Goal: Task Accomplishment & Management: Manage account settings

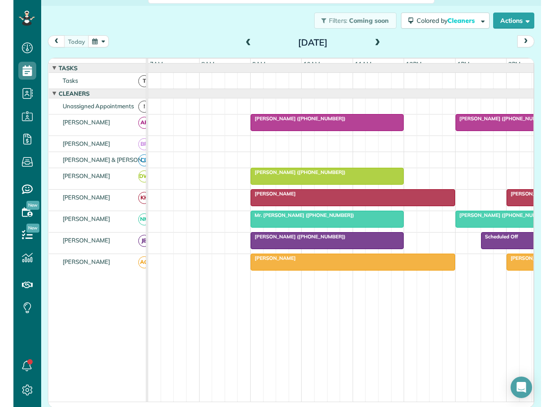
scroll to position [407, 28]
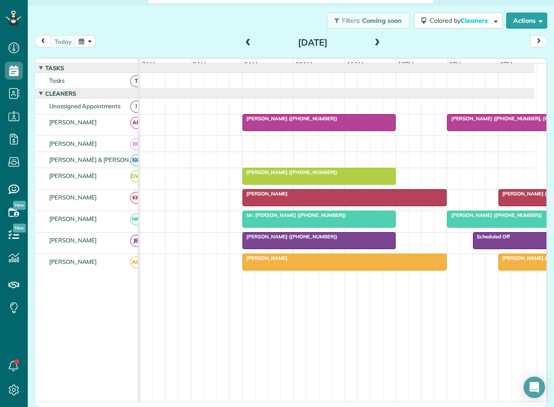
click at [291, 122] on span "[PERSON_NAME] ([PHONE_NUMBER])" at bounding box center [290, 119] width 96 height 6
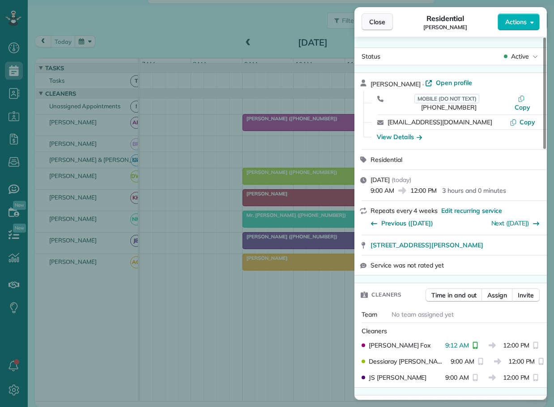
click at [375, 22] on span "Close" at bounding box center [377, 21] width 16 height 9
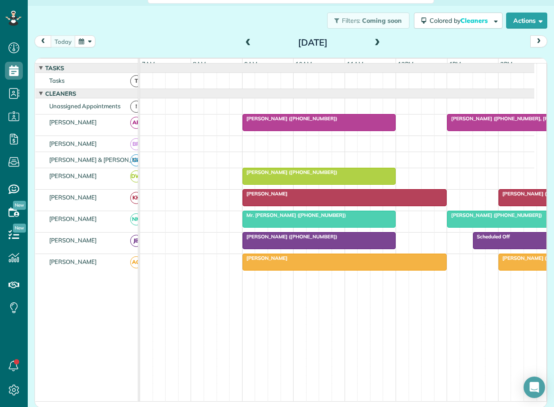
click at [320, 197] on div "[PERSON_NAME]" at bounding box center [344, 194] width 199 height 6
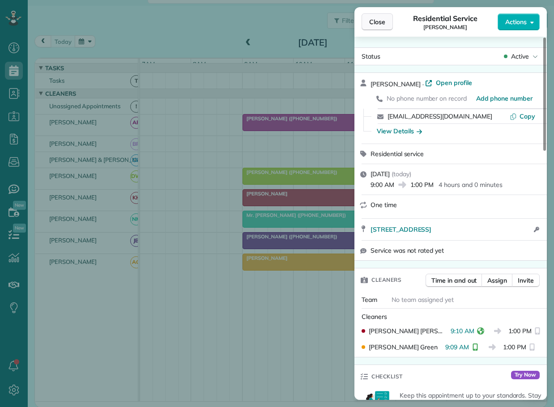
click at [380, 25] on span "Close" at bounding box center [377, 21] width 16 height 9
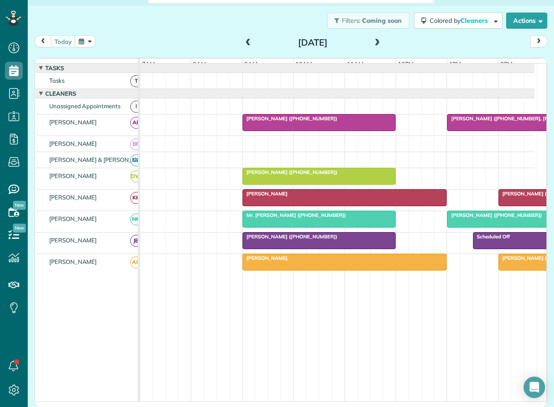
click at [322, 218] on span "Mr. [PERSON_NAME] ([PHONE_NUMBER])" at bounding box center [294, 215] width 104 height 6
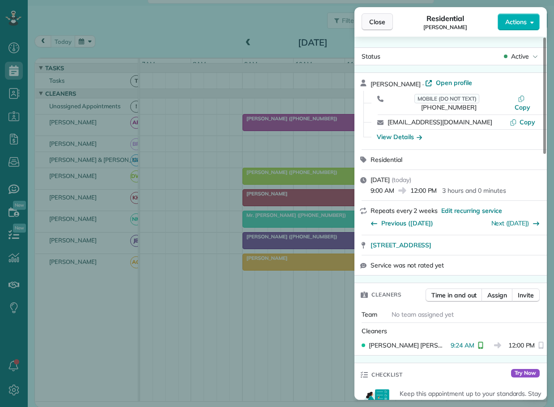
click at [385, 19] on span "Close" at bounding box center [377, 21] width 16 height 9
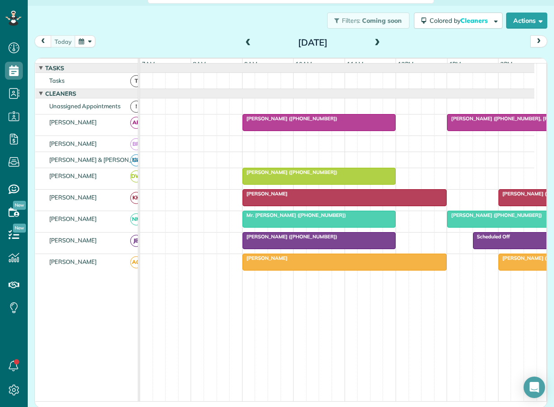
click at [373, 39] on span at bounding box center [378, 43] width 10 height 8
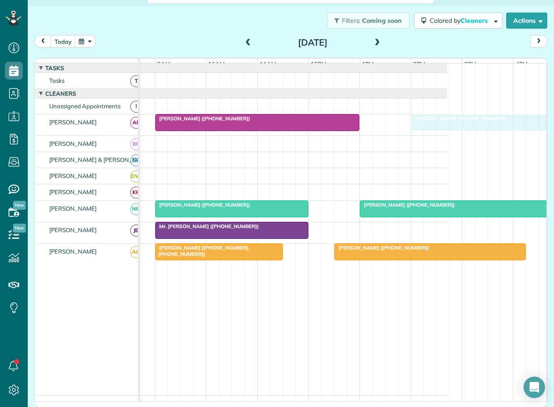
drag, startPoint x: 392, startPoint y: 233, endPoint x: 445, endPoint y: 127, distance: 118.5
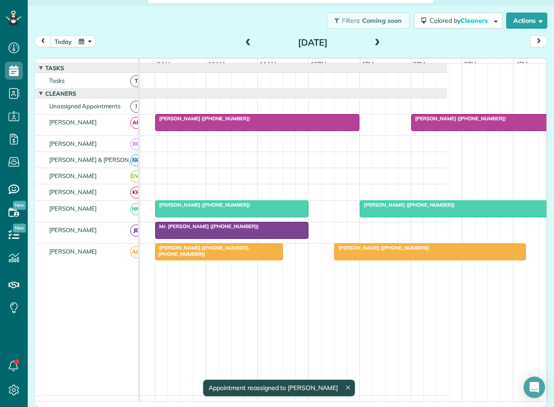
click at [442, 122] on span "[PERSON_NAME] ([PHONE_NUMBER])" at bounding box center [459, 119] width 96 height 6
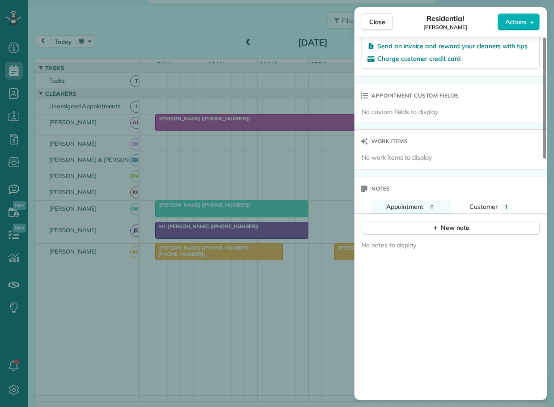
scroll to position [722, 0]
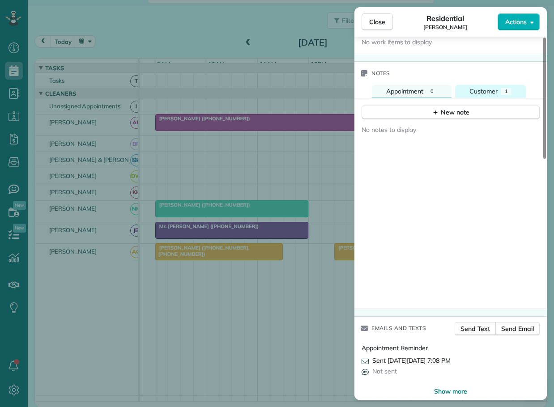
click at [485, 87] on span "Customer" at bounding box center [484, 91] width 28 height 8
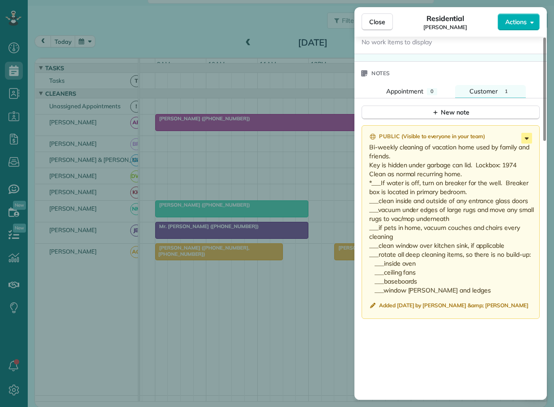
click at [527, 133] on icon at bounding box center [527, 138] width 11 height 11
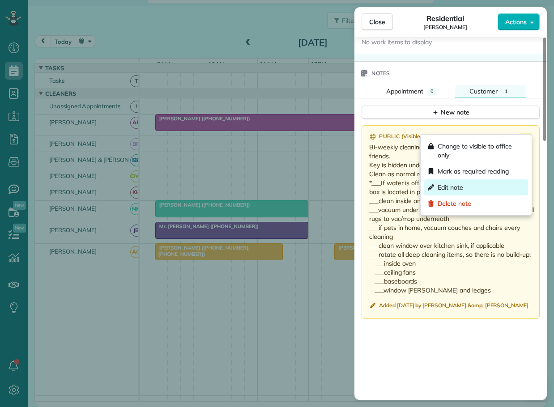
click at [454, 185] on span "Edit note" at bounding box center [451, 187] width 26 height 9
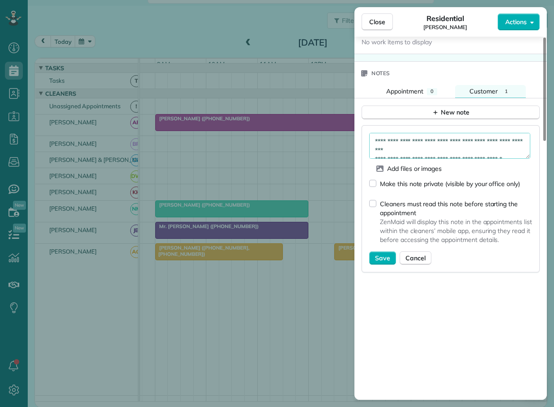
drag, startPoint x: 528, startPoint y: 150, endPoint x: 525, endPoint y: 162, distance: 13.0
click at [525, 171] on form "**********" at bounding box center [450, 199] width 163 height 132
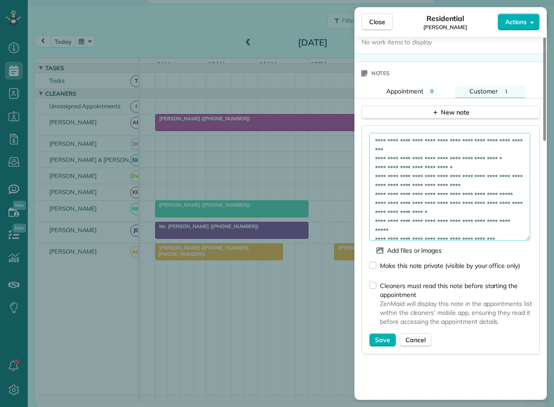
drag, startPoint x: 527, startPoint y: 150, endPoint x: 506, endPoint y: 220, distance: 72.7
click at [518, 230] on textarea "**********" at bounding box center [449, 187] width 161 height 108
click at [386, 147] on textarea "**********" at bounding box center [449, 186] width 161 height 107
type textarea "**********"
click at [384, 335] on span "Save" at bounding box center [382, 339] width 15 height 9
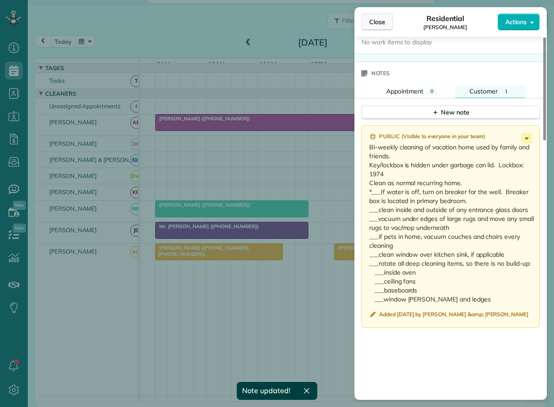
click at [379, 20] on span "Close" at bounding box center [377, 21] width 16 height 9
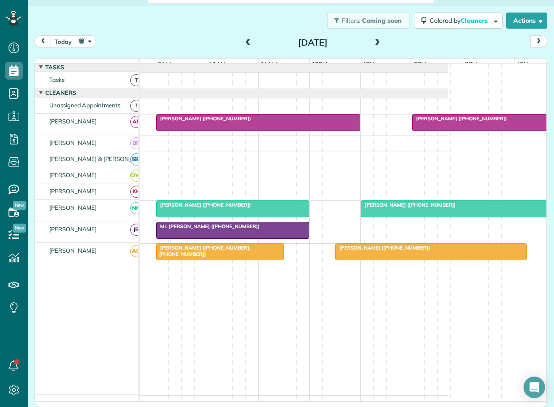
scroll to position [1, 91]
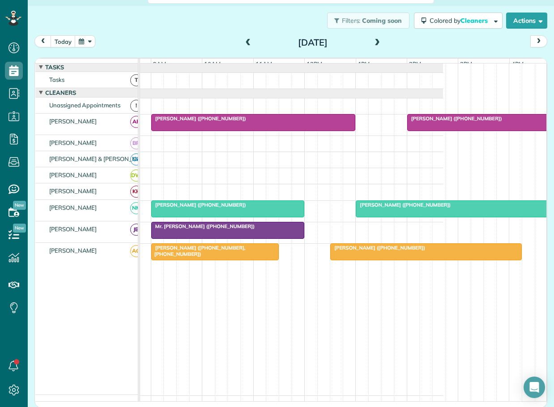
click at [245, 41] on span at bounding box center [249, 43] width 10 height 8
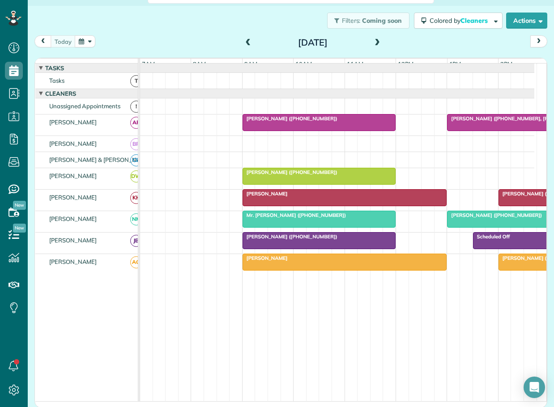
click at [373, 41] on span at bounding box center [378, 43] width 10 height 8
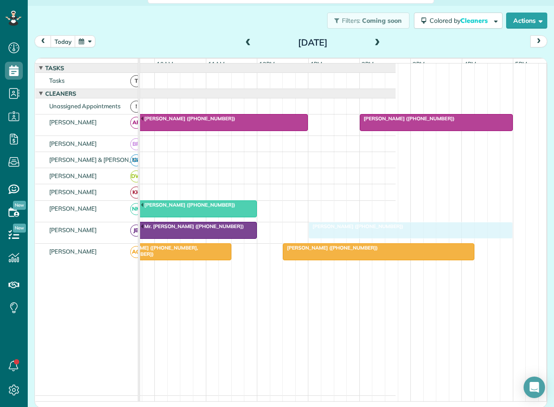
drag, startPoint x: 365, startPoint y: 210, endPoint x: 363, endPoint y: 227, distance: 17.1
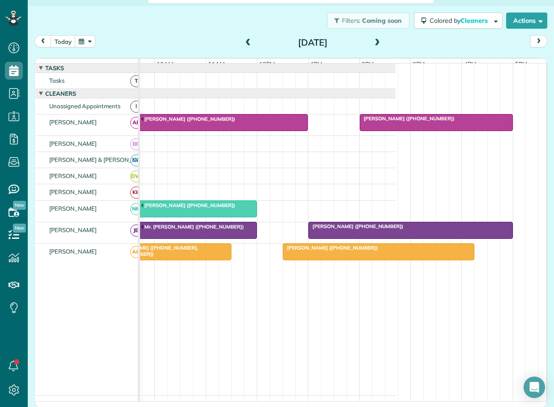
click at [186, 230] on div "Mr. [PERSON_NAME] ([PHONE_NUMBER])" at bounding box center [181, 226] width 148 height 6
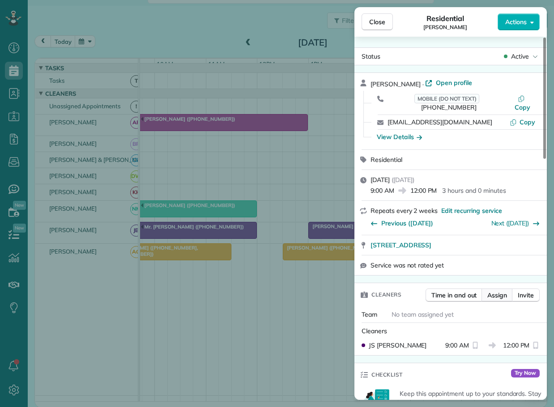
click at [499, 291] on span "Assign" at bounding box center [498, 295] width 20 height 9
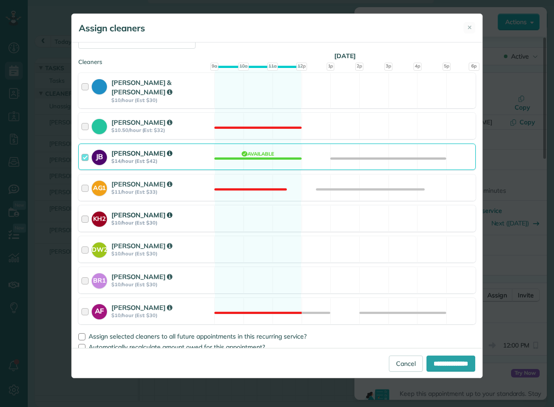
click at [85, 210] on div at bounding box center [86, 218] width 10 height 17
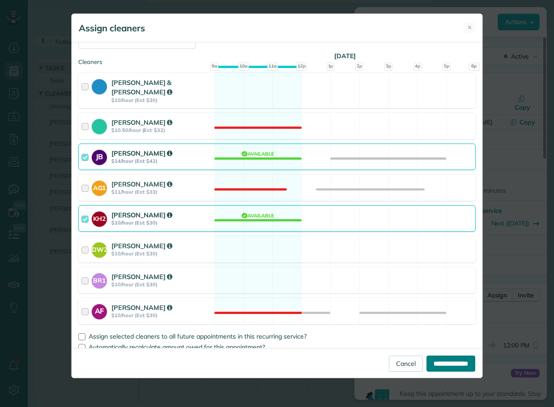
click at [449, 360] on input "**********" at bounding box center [451, 364] width 49 height 16
type input "**********"
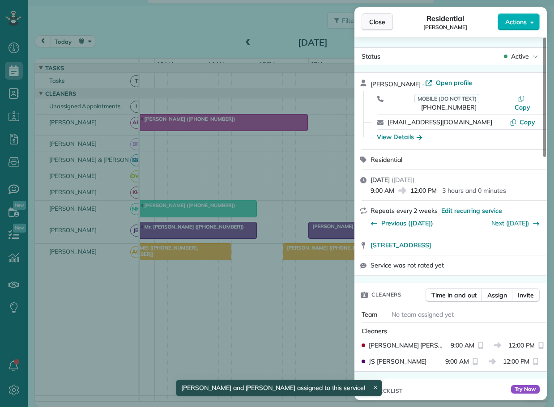
click at [377, 23] on span "Close" at bounding box center [377, 21] width 16 height 9
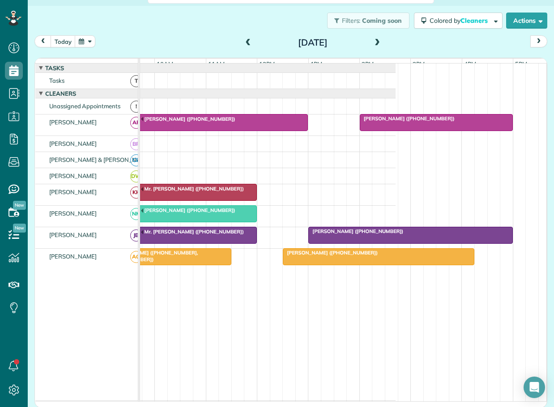
click at [330, 235] on span "[PERSON_NAME] ([PHONE_NUMBER])" at bounding box center [356, 231] width 96 height 6
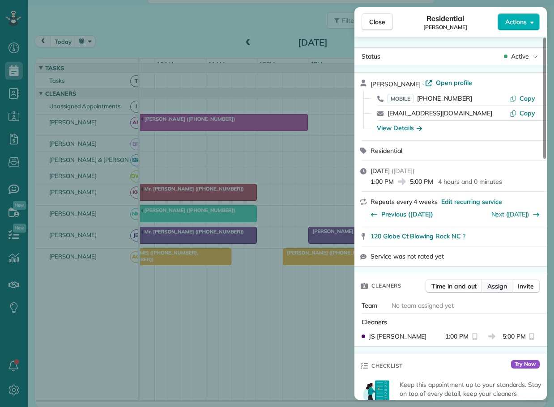
click at [492, 290] on span "Assign" at bounding box center [498, 286] width 20 height 9
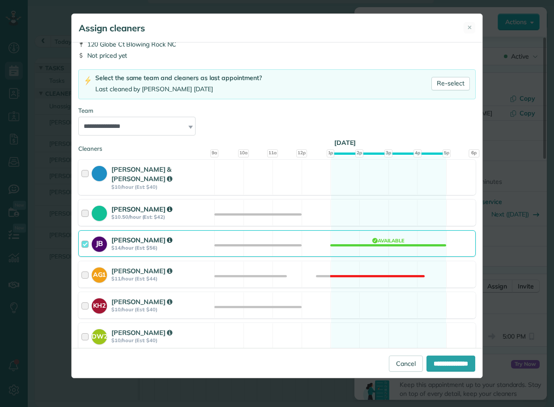
scroll to position [120, 0]
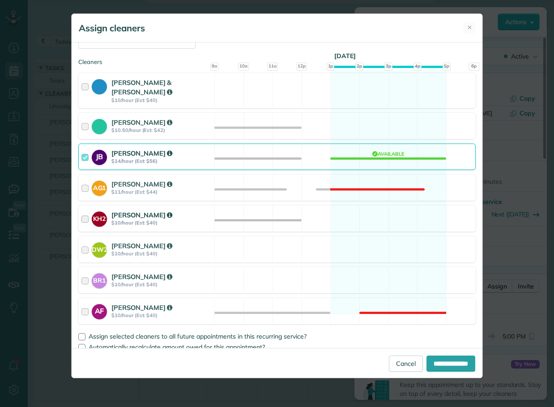
click at [88, 210] on div at bounding box center [86, 218] width 10 height 17
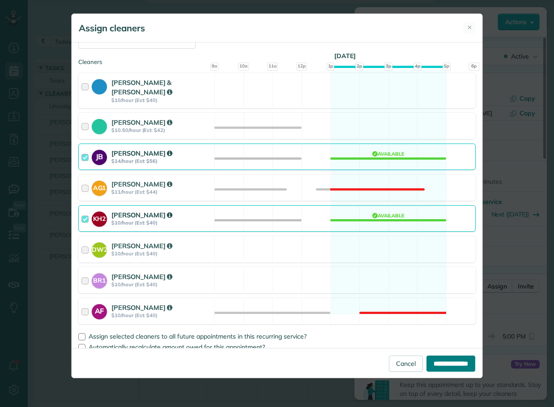
click at [435, 362] on input "**********" at bounding box center [451, 364] width 49 height 16
type input "**********"
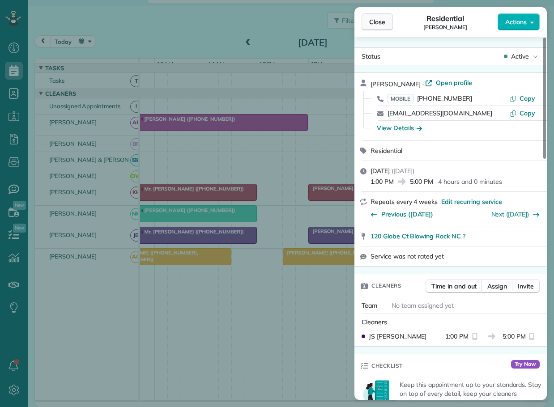
click at [379, 23] on span "Close" at bounding box center [377, 21] width 16 height 9
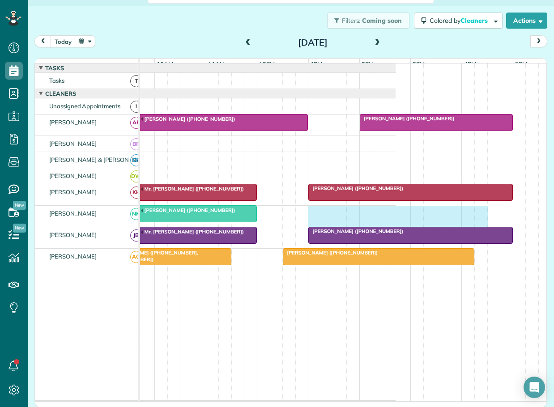
drag, startPoint x: 308, startPoint y: 216, endPoint x: 475, endPoint y: 226, distance: 166.8
click at [396, 226] on div "[PERSON_NAME] ([PHONE_NUMBER])" at bounding box center [198, 216] width 394 height 21
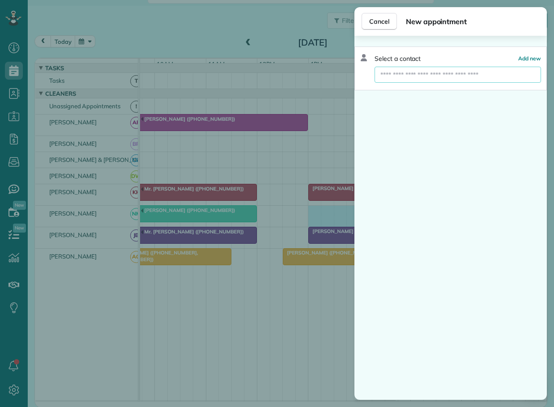
click at [434, 76] on input "text" at bounding box center [458, 75] width 167 height 16
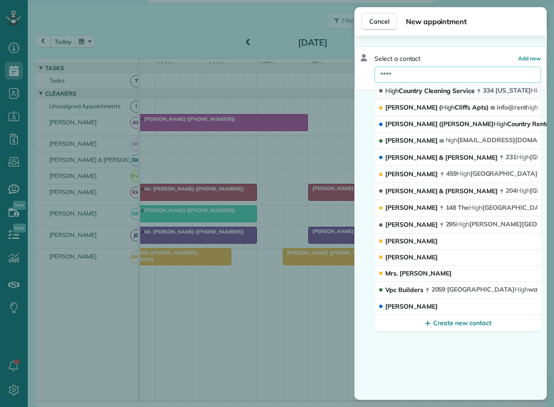
type input "****"
click at [419, 88] on span "High Country Cleaning Service" at bounding box center [430, 91] width 90 height 8
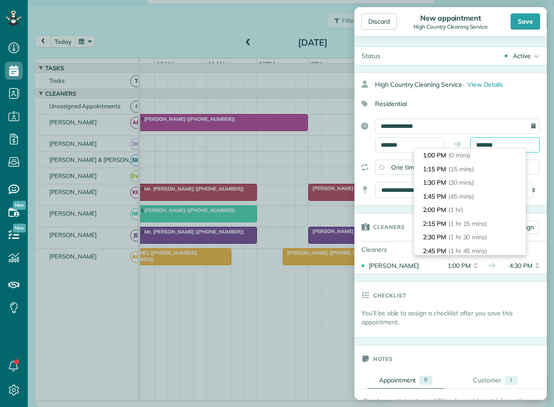
click at [480, 146] on input "*******" at bounding box center [505, 144] width 69 height 15
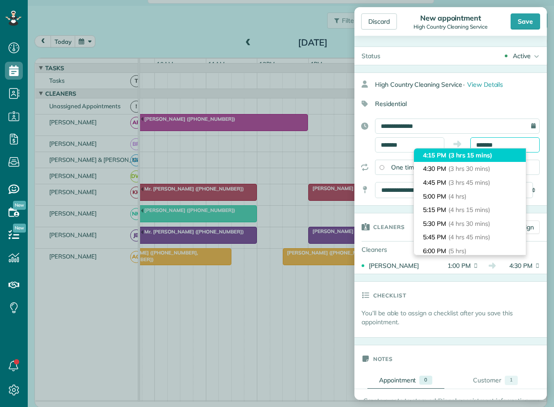
scroll to position [133, 0]
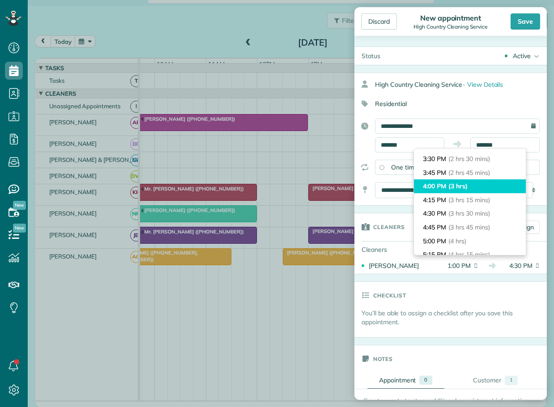
type input "*******"
click at [448, 185] on li "4:00 PM (3 hrs)" at bounding box center [470, 187] width 112 height 14
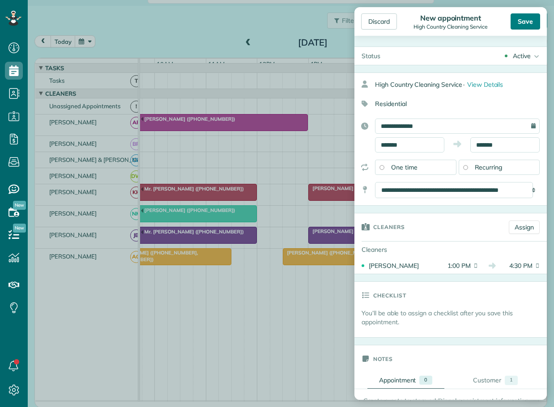
click at [522, 19] on div "Save" at bounding box center [526, 21] width 30 height 16
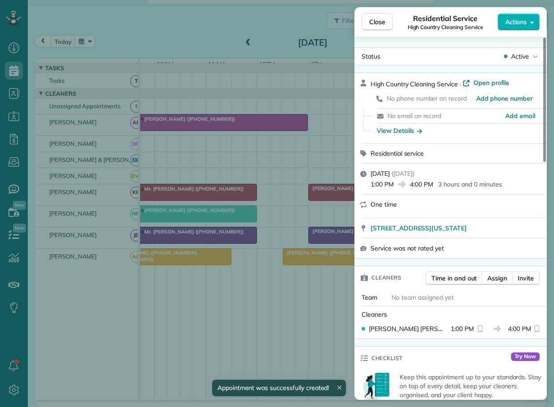
drag, startPoint x: 377, startPoint y: 20, endPoint x: 377, endPoint y: 35, distance: 14.8
click at [377, 35] on div "Close Residential Service High Country Cleaning Service Actions" at bounding box center [451, 22] width 193 height 30
click at [377, 20] on span "Close" at bounding box center [377, 21] width 16 height 9
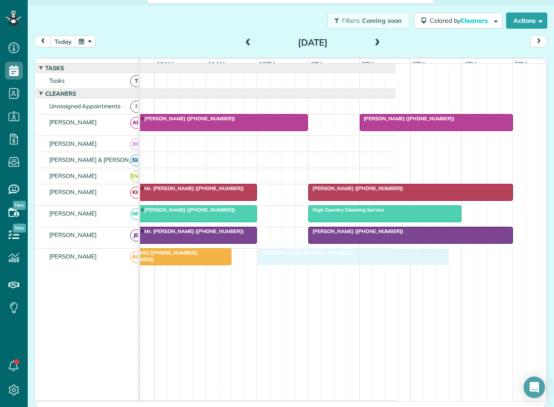
drag, startPoint x: 317, startPoint y: 260, endPoint x: 309, endPoint y: 260, distance: 7.6
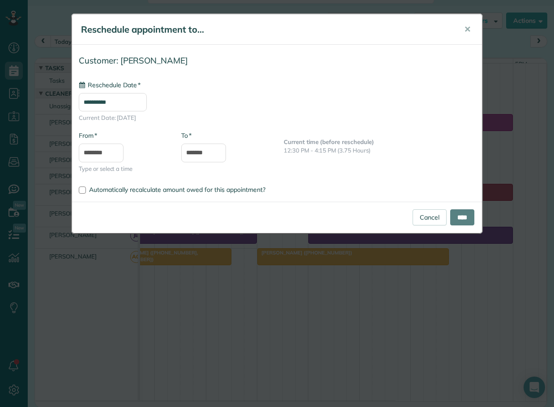
type input "**********"
click at [458, 214] on input "****" at bounding box center [462, 218] width 24 height 16
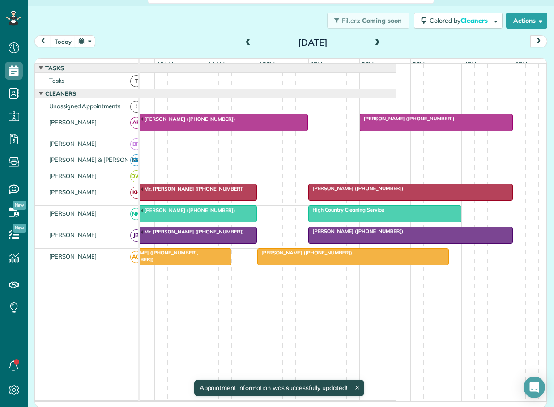
click at [284, 256] on span "[PERSON_NAME] ([PHONE_NUMBER])" at bounding box center [305, 253] width 96 height 6
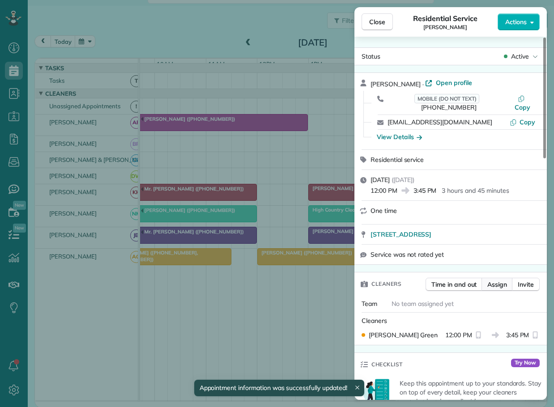
click at [497, 280] on span "Assign" at bounding box center [498, 284] width 20 height 9
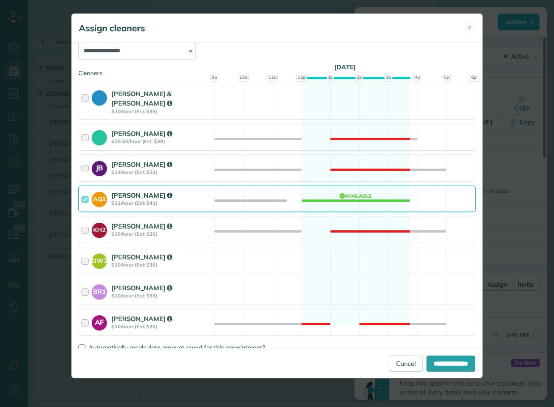
scroll to position [110, 0]
click at [86, 252] on div at bounding box center [86, 260] width 10 height 17
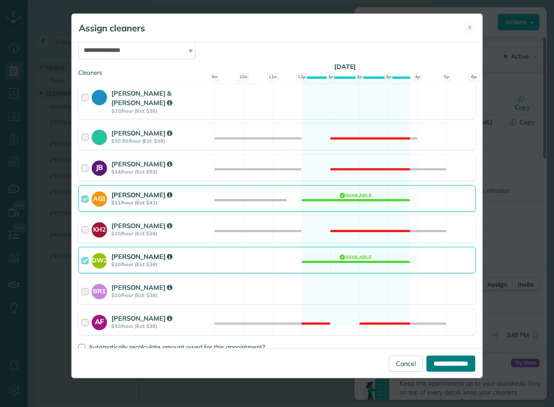
click at [445, 364] on input "**********" at bounding box center [451, 364] width 49 height 16
type input "**********"
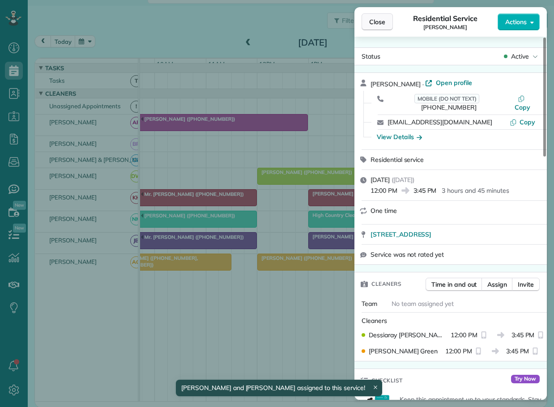
click at [377, 23] on span "Close" at bounding box center [377, 21] width 16 height 9
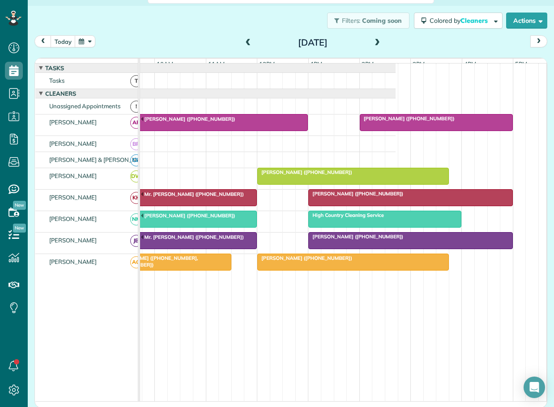
click at [375, 41] on span at bounding box center [378, 43] width 10 height 8
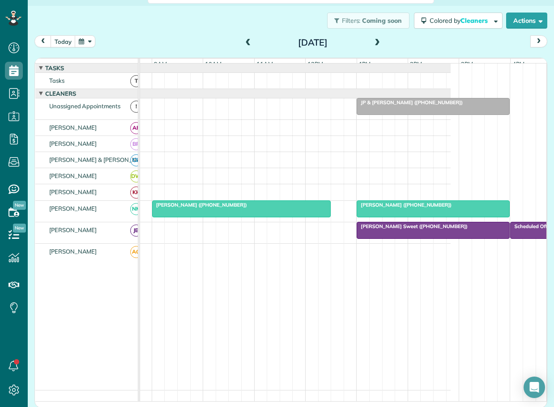
scroll to position [0, 91]
click at [373, 40] on span at bounding box center [378, 43] width 10 height 8
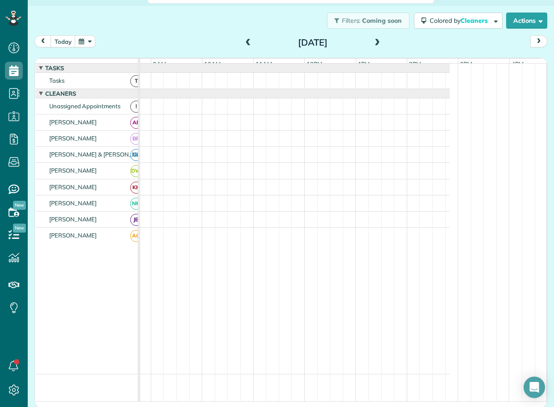
scroll to position [0, 0]
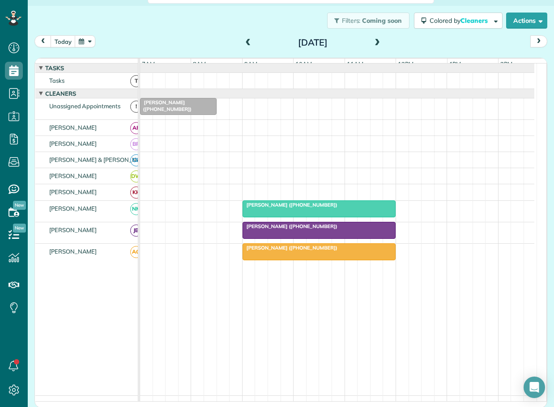
click at [247, 39] on span at bounding box center [249, 42] width 10 height 13
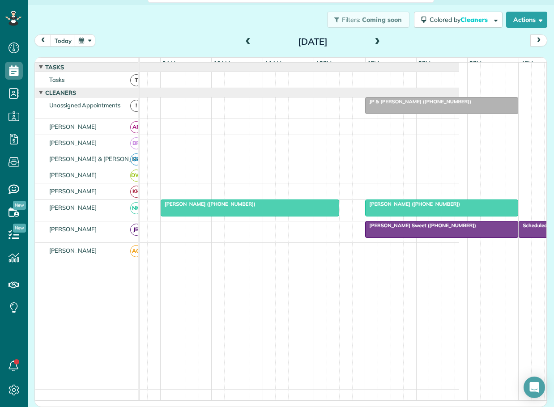
scroll to position [0, 87]
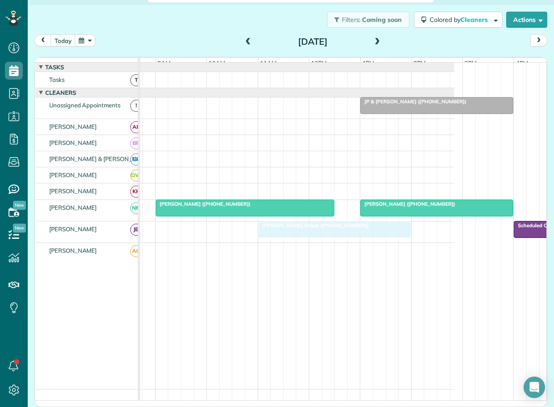
drag, startPoint x: 405, startPoint y: 231, endPoint x: 298, endPoint y: 237, distance: 106.7
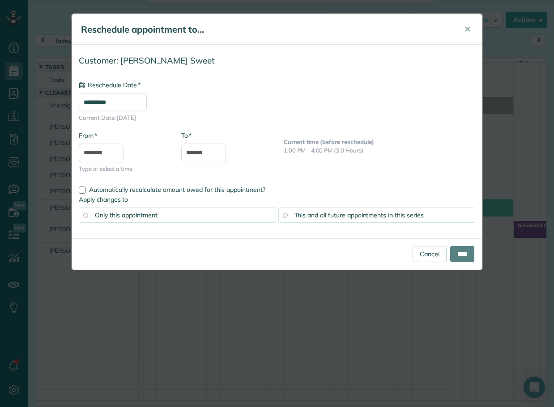
type input "**********"
click at [460, 253] on input "****" at bounding box center [462, 254] width 24 height 16
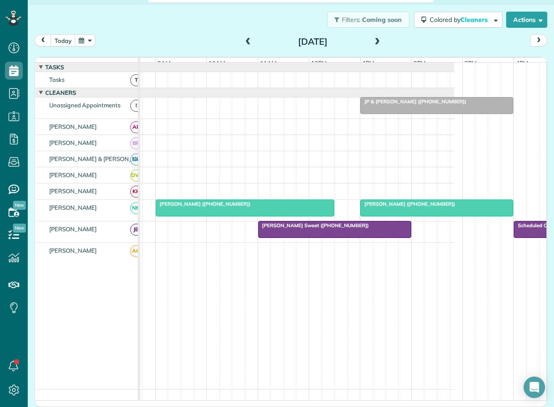
click at [374, 41] on span at bounding box center [378, 42] width 10 height 8
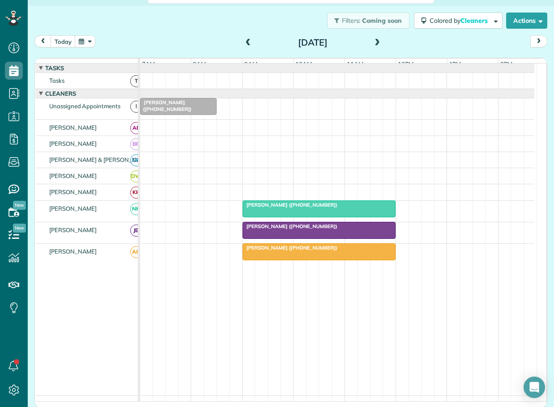
click at [244, 39] on span at bounding box center [249, 43] width 10 height 8
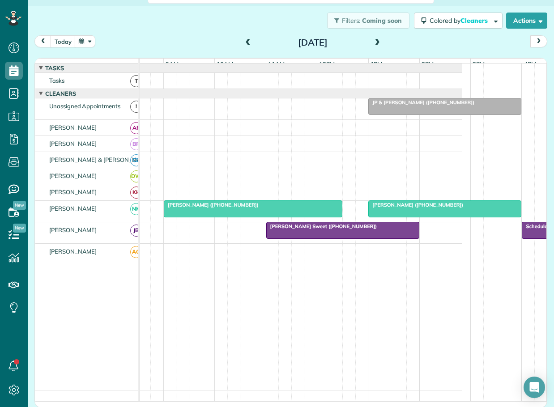
scroll to position [0, 83]
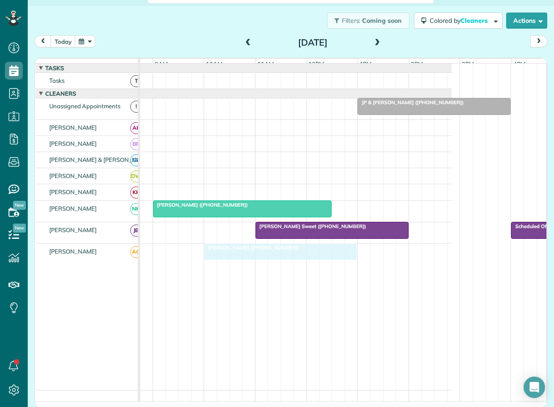
drag, startPoint x: 377, startPoint y: 209, endPoint x: 228, endPoint y: 255, distance: 155.9
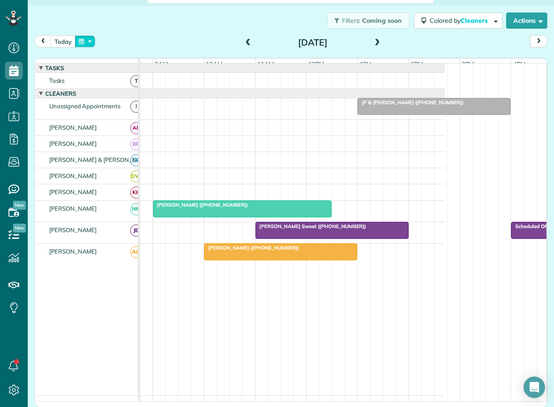
click at [92, 38] on button "button" at bounding box center [85, 41] width 21 height 12
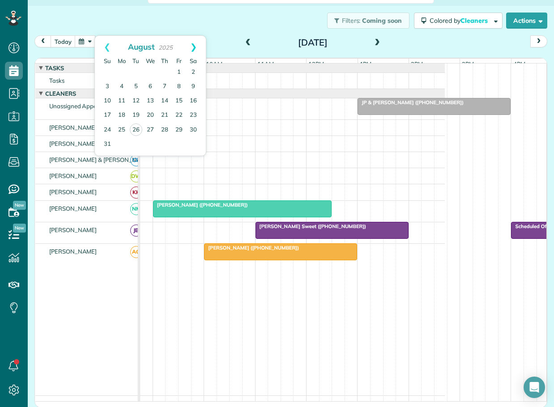
click at [196, 44] on link "Next" at bounding box center [193, 47] width 25 height 22
click at [167, 85] on link "11" at bounding box center [165, 87] width 14 height 14
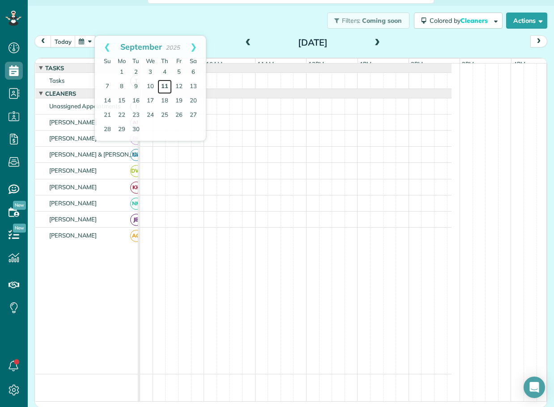
scroll to position [0, 0]
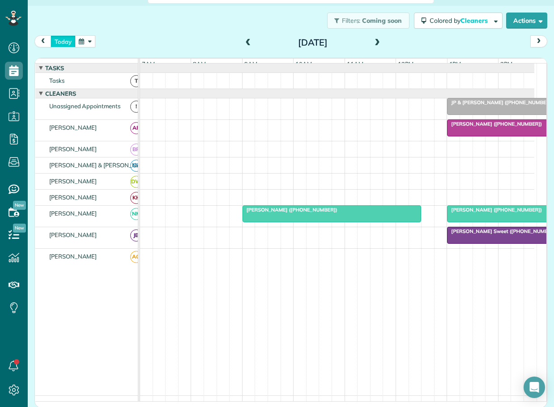
click at [62, 39] on button "today" at bounding box center [63, 41] width 25 height 12
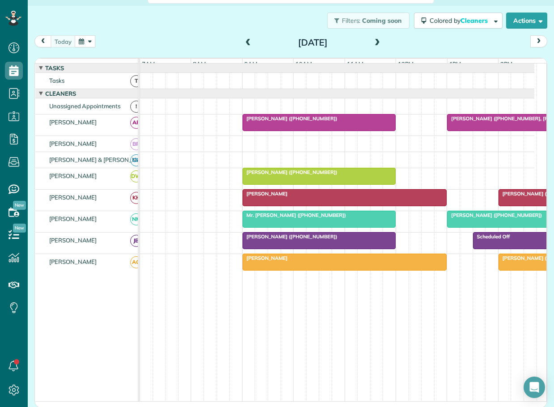
click at [88, 39] on button "button" at bounding box center [85, 41] width 21 height 12
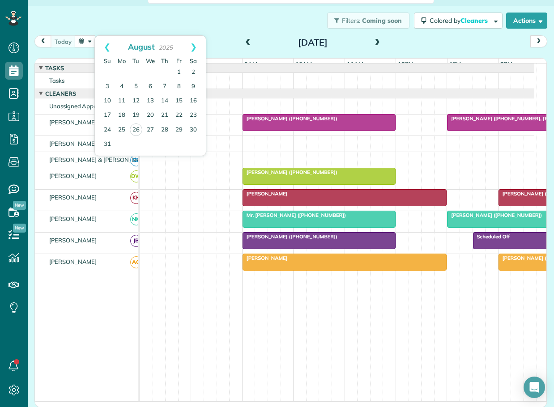
click at [373, 40] on span at bounding box center [378, 43] width 10 height 8
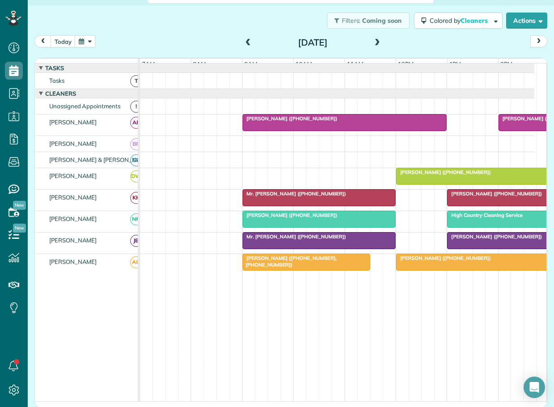
click at [373, 42] on span at bounding box center [378, 43] width 10 height 8
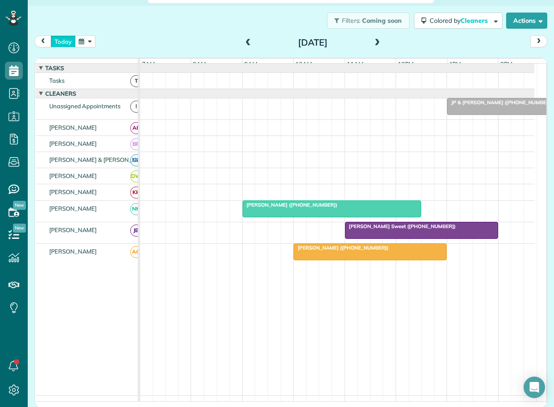
click at [60, 44] on button "today" at bounding box center [63, 41] width 25 height 12
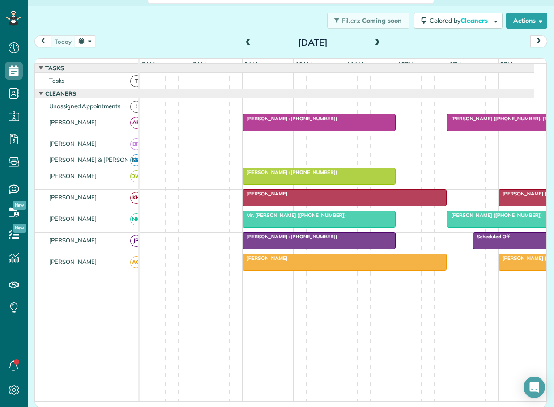
click at [375, 42] on span at bounding box center [378, 43] width 10 height 8
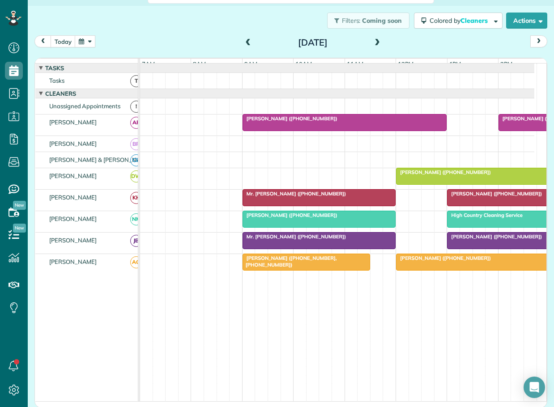
click at [375, 42] on span at bounding box center [378, 43] width 10 height 8
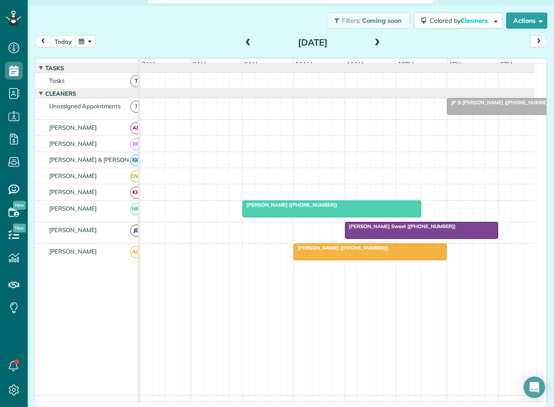
drag, startPoint x: 57, startPoint y: 44, endPoint x: 151, endPoint y: 97, distance: 108.1
click at [57, 44] on button "today" at bounding box center [63, 41] width 25 height 12
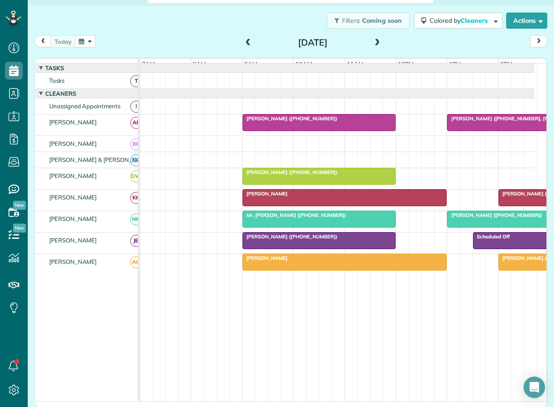
click at [374, 40] on span at bounding box center [378, 43] width 10 height 8
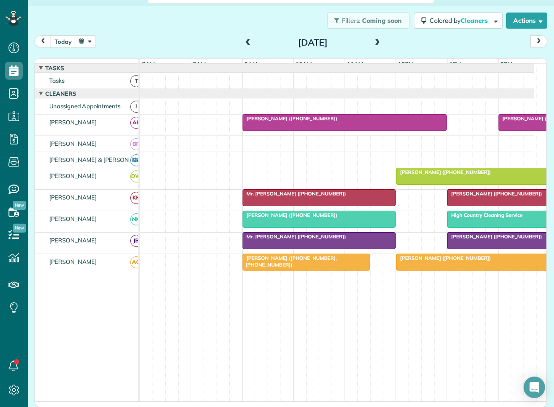
click at [373, 40] on span at bounding box center [378, 43] width 10 height 8
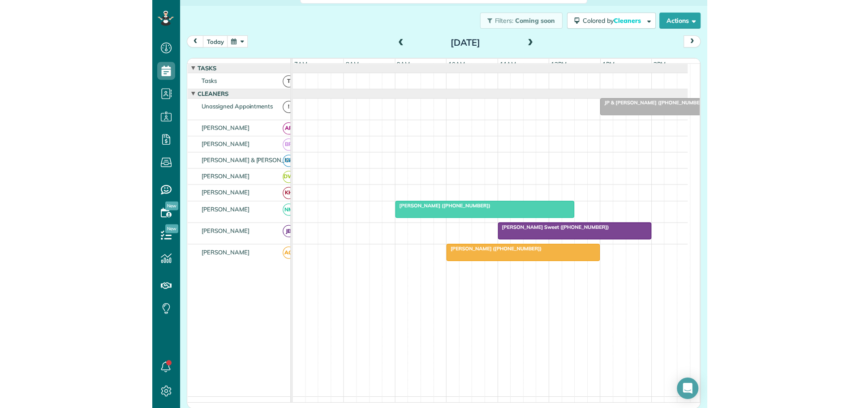
scroll to position [408, 28]
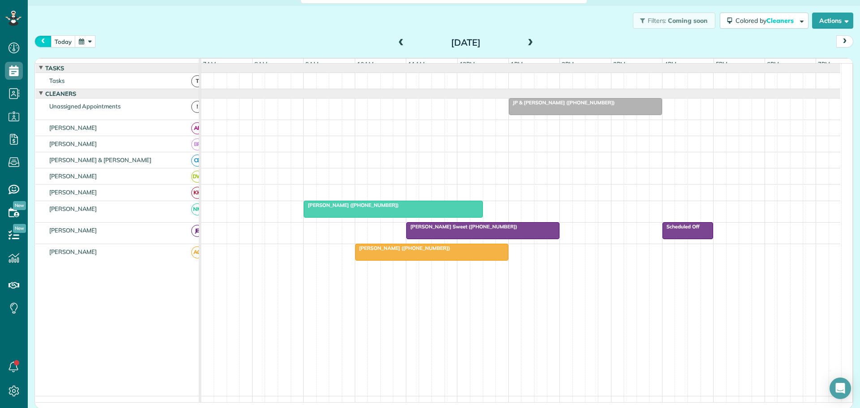
click at [41, 41] on span "prev" at bounding box center [42, 42] width 7 height 6
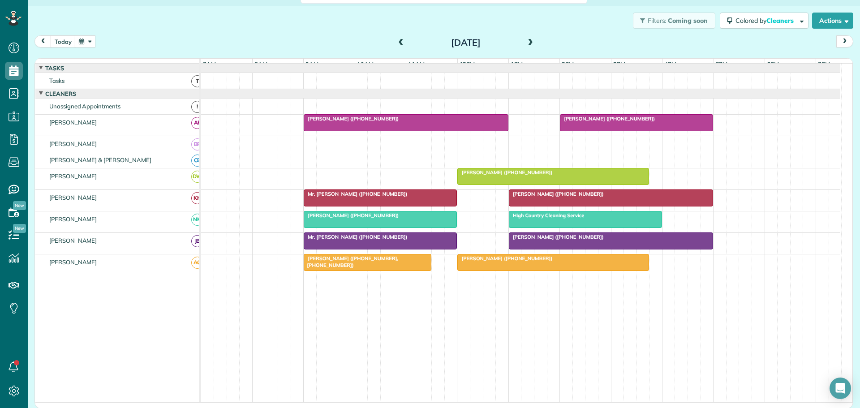
click at [527, 43] on span at bounding box center [530, 43] width 10 height 8
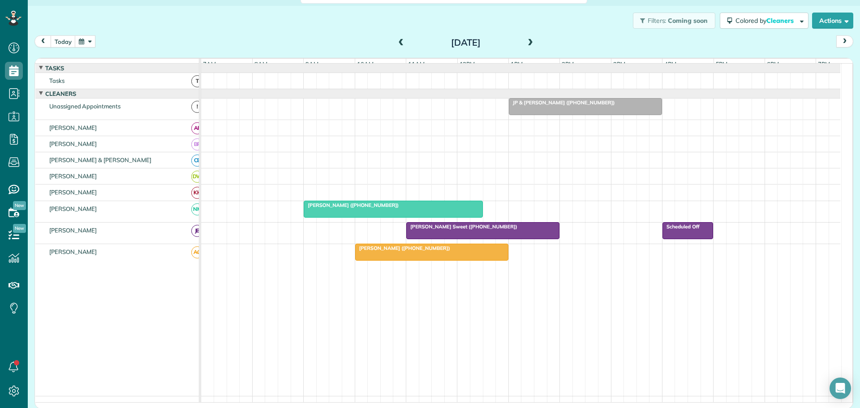
click at [396, 41] on span at bounding box center [401, 43] width 10 height 8
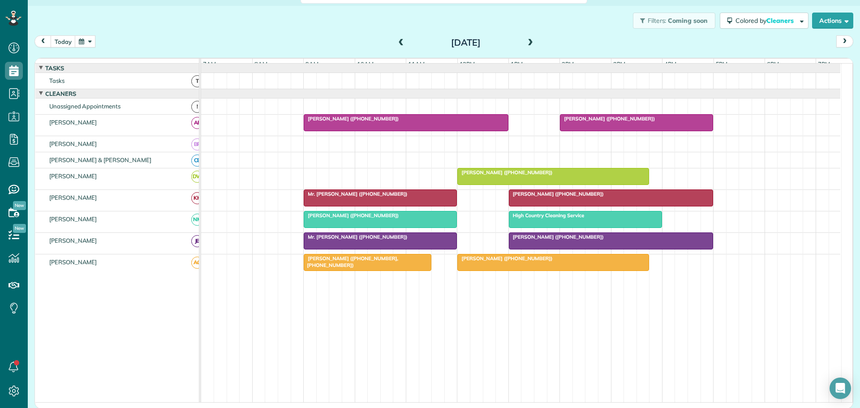
click at [480, 176] on span "[PERSON_NAME] ([PHONE_NUMBER])" at bounding box center [505, 172] width 96 height 6
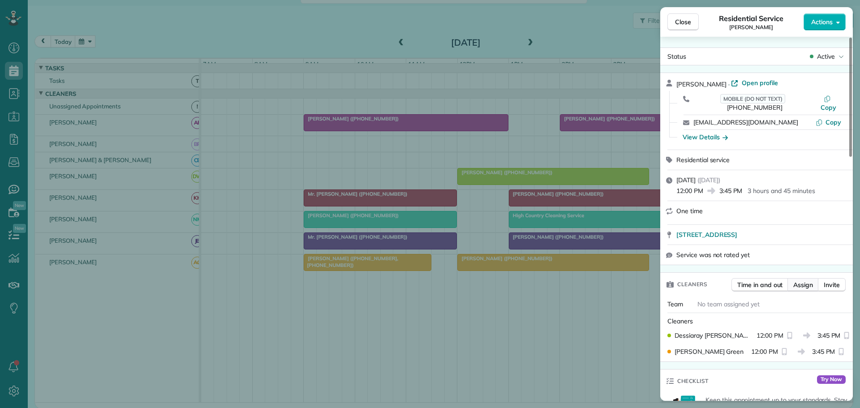
click at [808, 280] on span "Assign" at bounding box center [803, 284] width 20 height 9
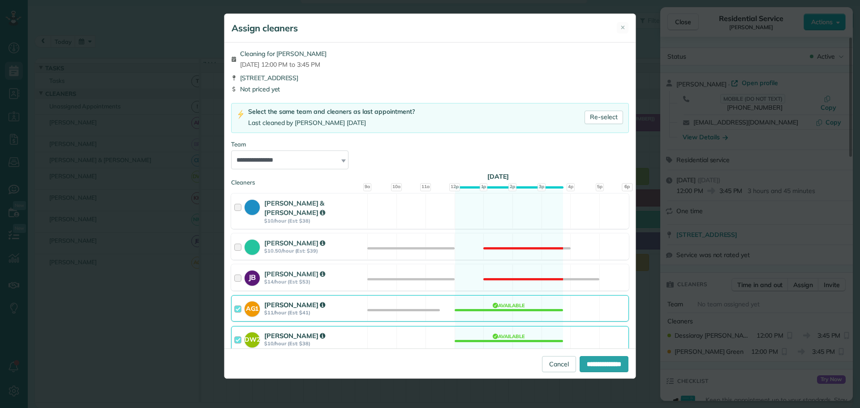
drag, startPoint x: 236, startPoint y: 331, endPoint x: 259, endPoint y: 339, distance: 24.8
click at [238, 332] on div at bounding box center [239, 339] width 10 height 17
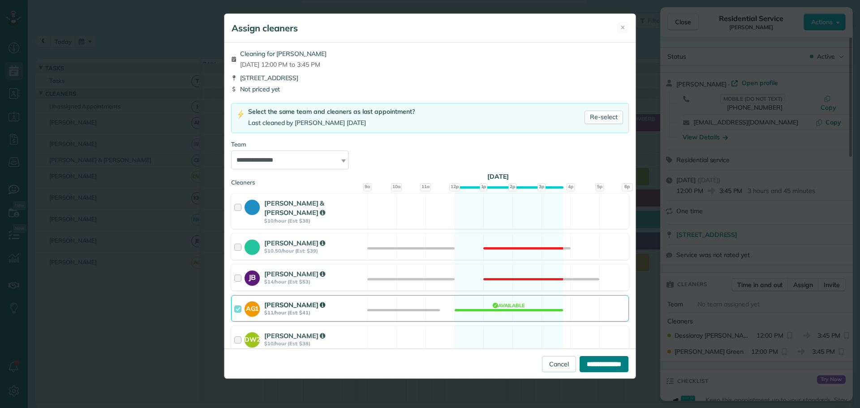
click at [596, 364] on input "**********" at bounding box center [603, 364] width 49 height 16
type input "**********"
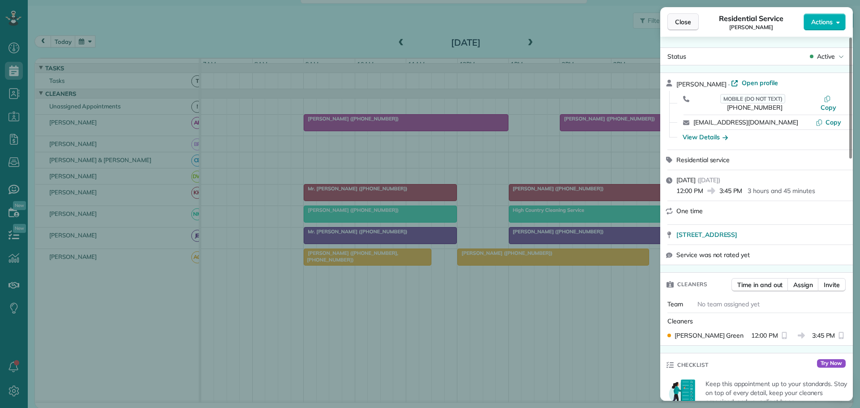
click at [680, 21] on span "Close" at bounding box center [683, 21] width 16 height 9
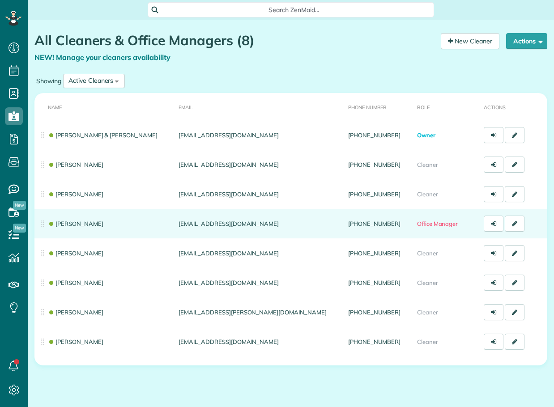
scroll to position [4, 4]
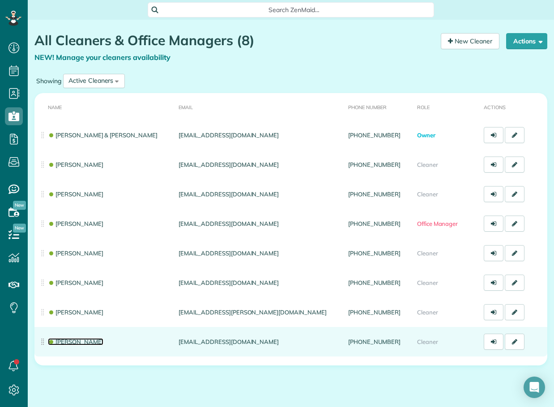
click at [78, 339] on link "[PERSON_NAME]" at bounding box center [76, 341] width 56 height 7
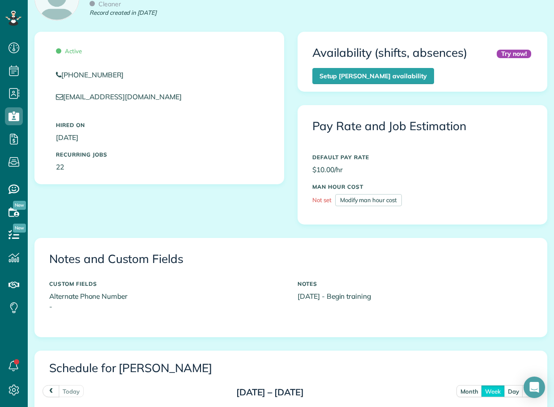
scroll to position [224, 0]
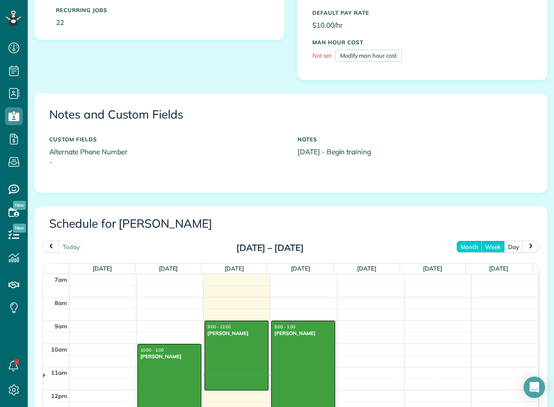
click at [462, 245] on button "month" at bounding box center [470, 247] width 26 height 12
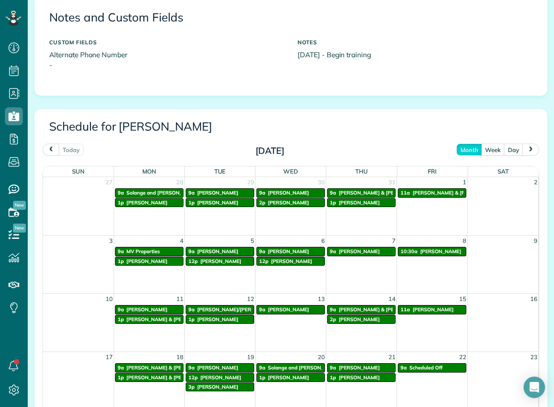
scroll to position [294, 0]
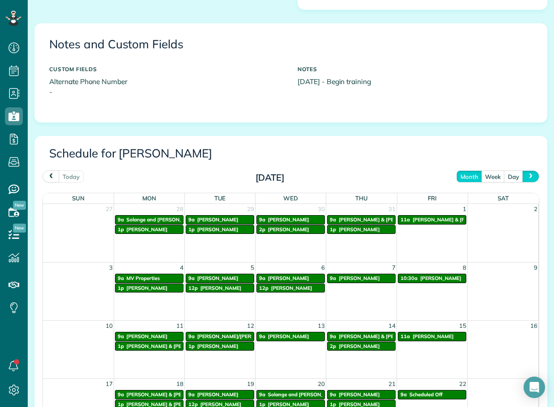
click at [526, 172] on button "next" at bounding box center [530, 177] width 17 height 12
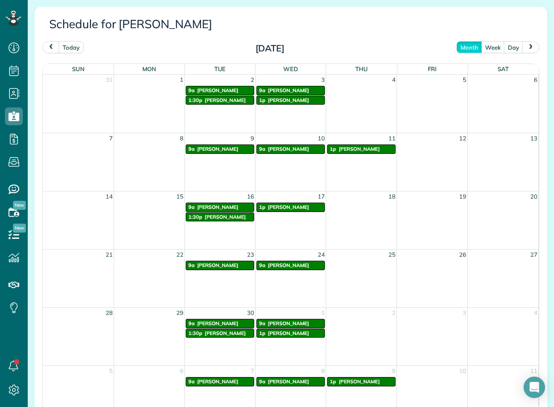
scroll to position [428, 0]
